Goal: Transaction & Acquisition: Subscribe to service/newsletter

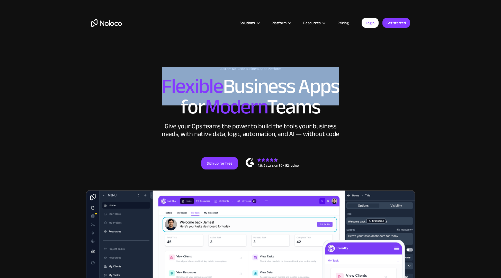
drag, startPoint x: 161, startPoint y: 87, endPoint x: 334, endPoint y: 89, distance: 173.3
click at [334, 89] on h2 "Flexible Business Apps for Modern Teams" at bounding box center [250, 96] width 319 height 41
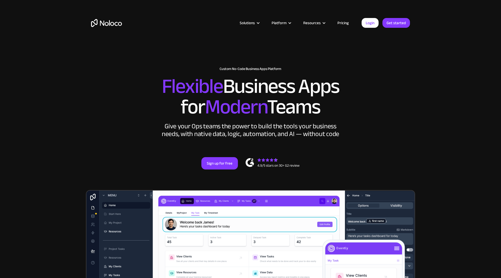
click at [379, 102] on h2 "Flexible Business Apps for Modern Teams" at bounding box center [250, 96] width 319 height 41
drag, startPoint x: 326, startPoint y: 109, endPoint x: 143, endPoint y: 89, distance: 183.6
click at [143, 89] on h2 "Flexible Business Apps for Modern Teams" at bounding box center [250, 96] width 319 height 41
click at [129, 103] on h2 "Flexible Business Apps for Modern Teams" at bounding box center [250, 96] width 319 height 41
drag, startPoint x: 159, startPoint y: 85, endPoint x: 347, endPoint y: 104, distance: 189.2
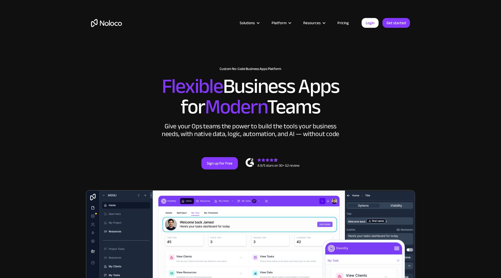
click at [347, 104] on h2 "Flexible Business Apps for Modern Teams" at bounding box center [250, 96] width 319 height 41
click at [424, 139] on section "New: Connect Noloco to Stripe Custom No-Code Business Apps Platform Flexible Bu…" at bounding box center [250, 212] width 501 height 424
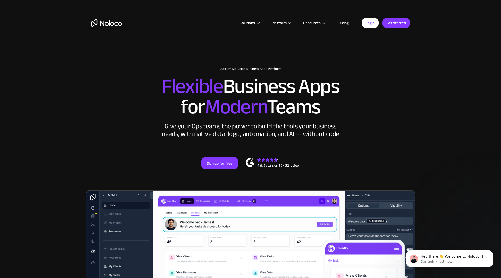
click at [344, 21] on link "Pricing" at bounding box center [343, 23] width 24 height 7
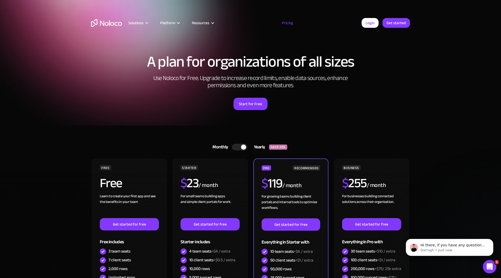
click at [489, 268] on icon "Open Intercom Messenger" at bounding box center [489, 266] width 8 height 8
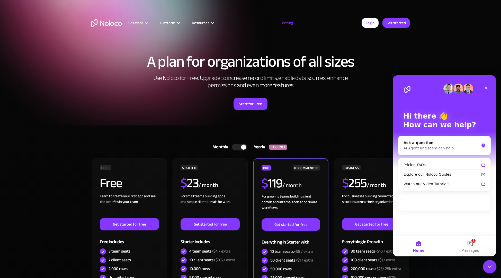
click at [489, 268] on icon "Close Intercom Messenger" at bounding box center [489, 266] width 6 height 6
